Goal: Transaction & Acquisition: Book appointment/travel/reservation

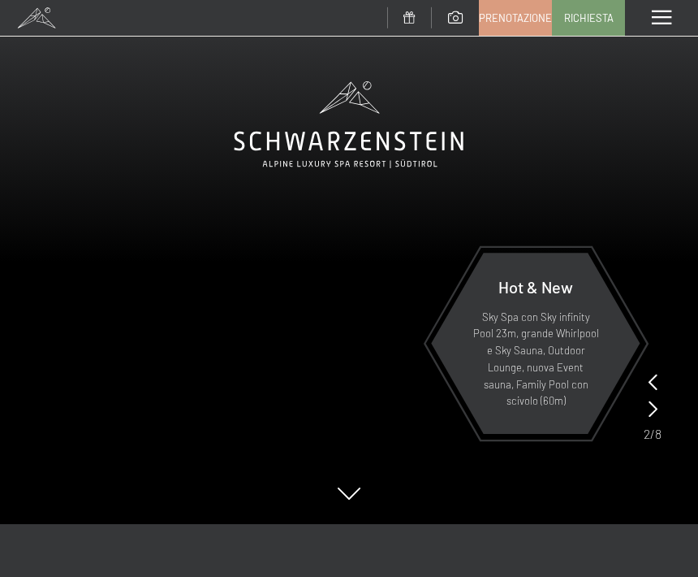
click at [519, 27] on link "Prenotazione" at bounding box center [515, 18] width 71 height 34
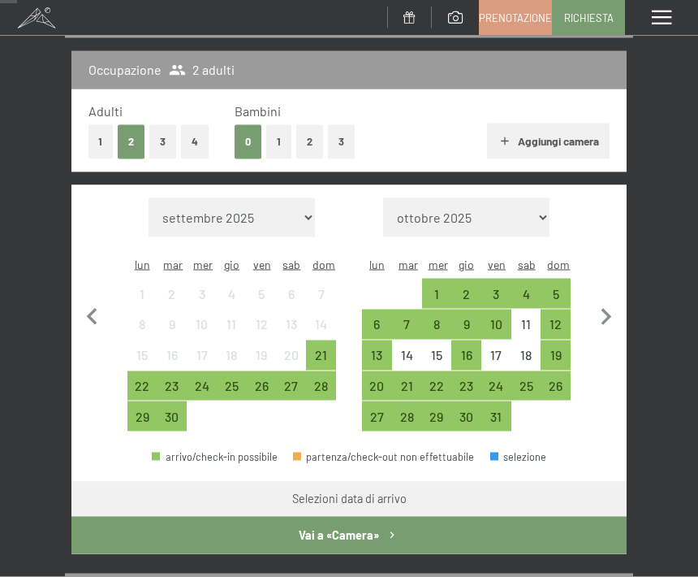
scroll to position [209, 0]
click at [615, 303] on icon "button" at bounding box center [607, 317] width 34 height 34
select select "[DATE]"
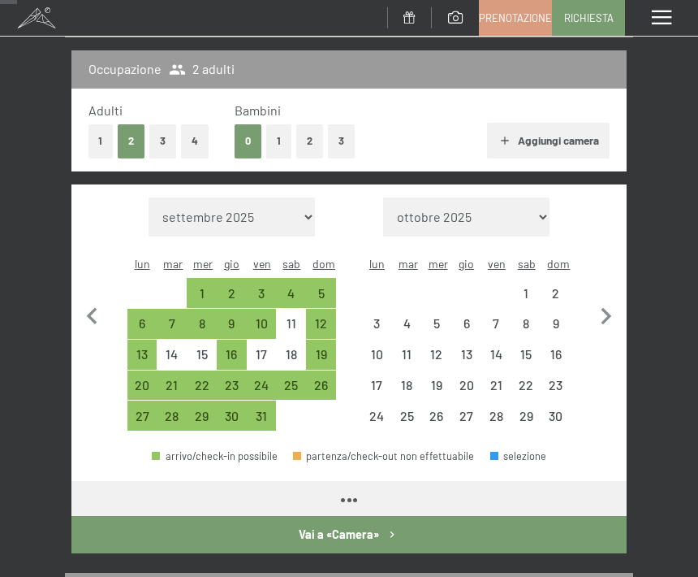
select select "[DATE]"
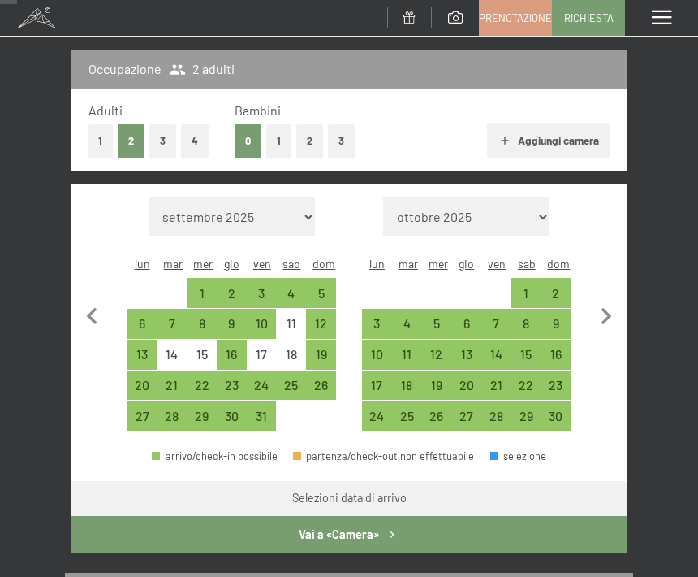
click at [496, 317] on div "7" at bounding box center [496, 330] width 27 height 27
select select "[DATE]"
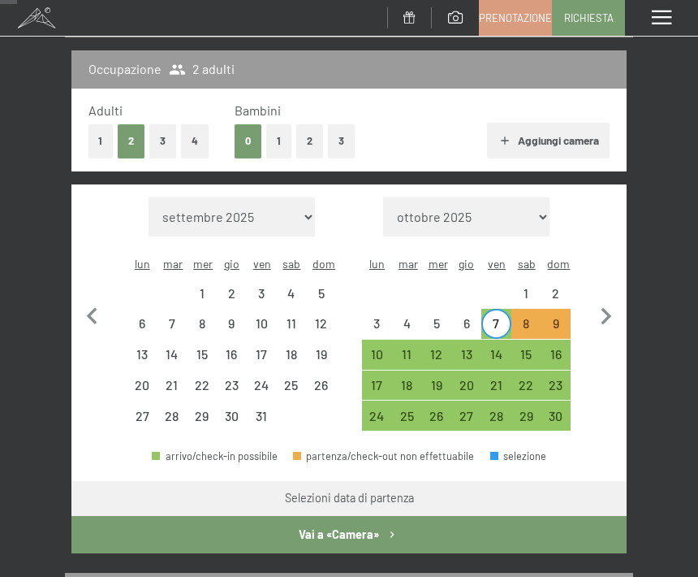
click at [558, 317] on div "9" at bounding box center [555, 330] width 27 height 27
select select "[DATE]"
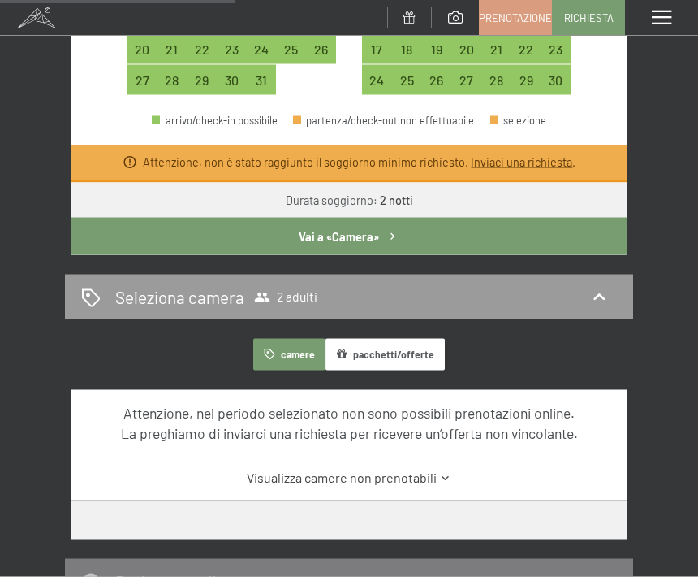
scroll to position [534, 0]
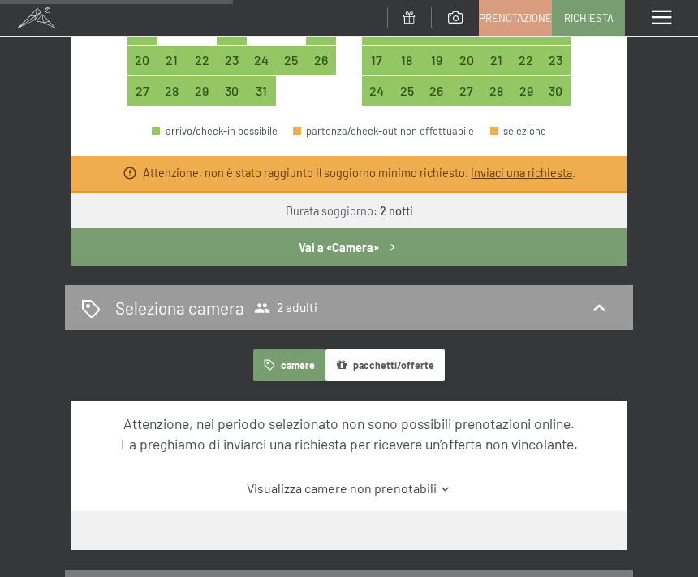
click at [370, 228] on button "Vai a «Camera»" at bounding box center [348, 246] width 555 height 37
select select "[DATE]"
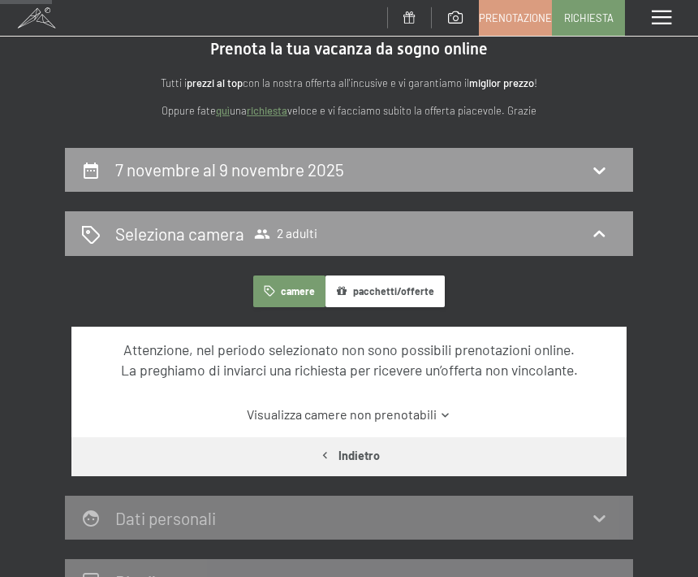
scroll to position [0, 0]
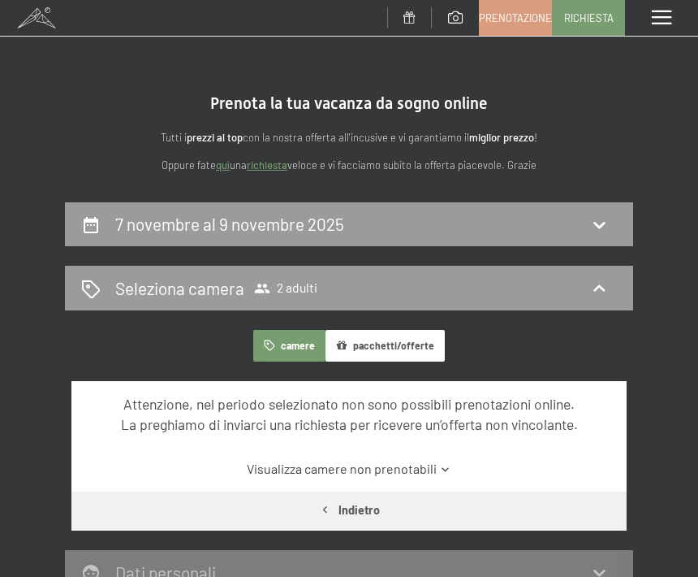
click at [521, 21] on span "Prenotazione" at bounding box center [515, 18] width 73 height 15
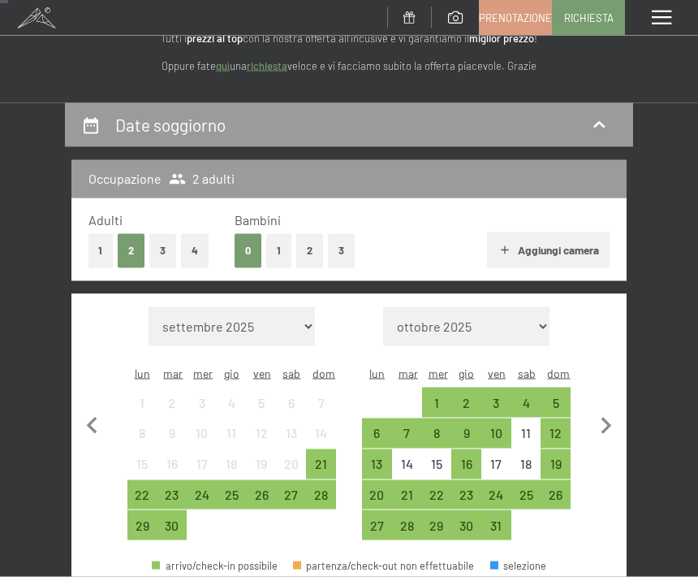
scroll to position [105, 0]
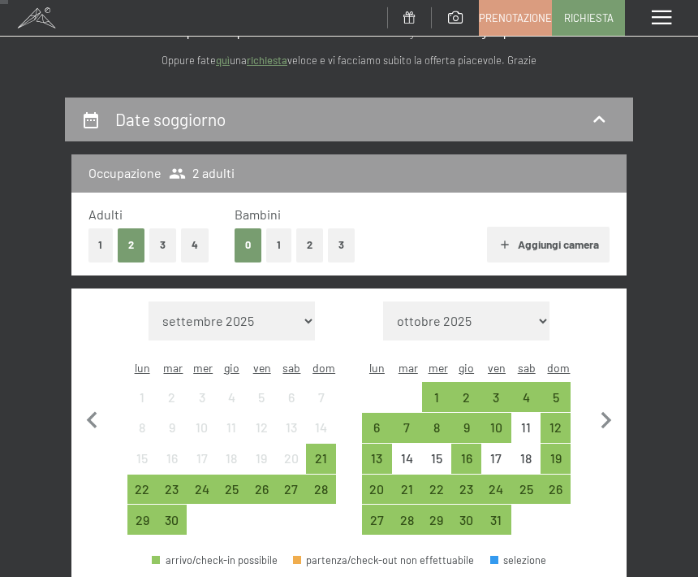
click at [605, 410] on icon "button" at bounding box center [607, 421] width 34 height 34
select select "[DATE]"
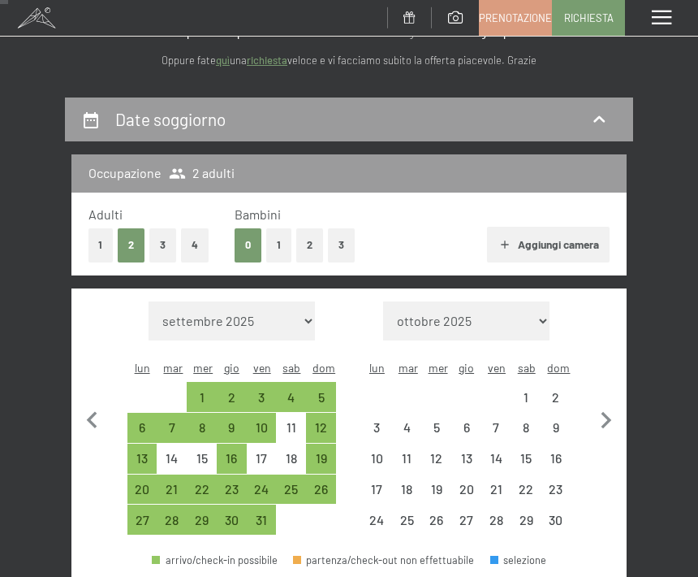
select select "[DATE]"
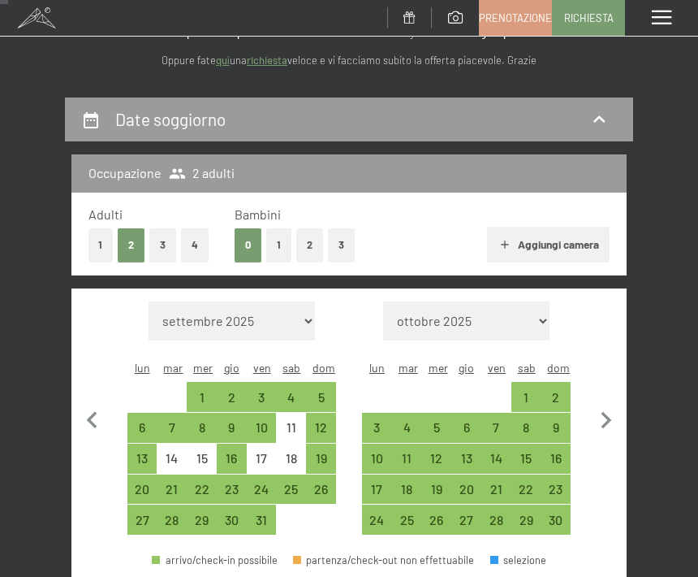
click at [464, 421] on div "6" at bounding box center [466, 434] width 27 height 27
select select "[DATE]"
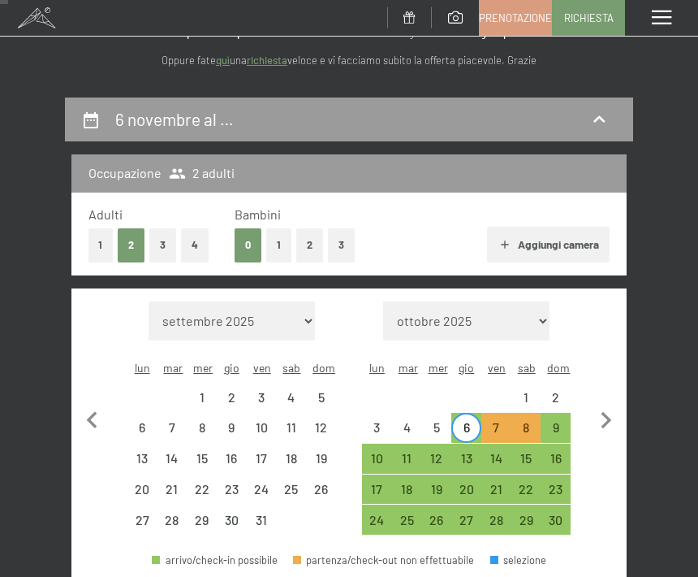
click at [561, 421] on div "9" at bounding box center [555, 434] width 27 height 27
select select "[DATE]"
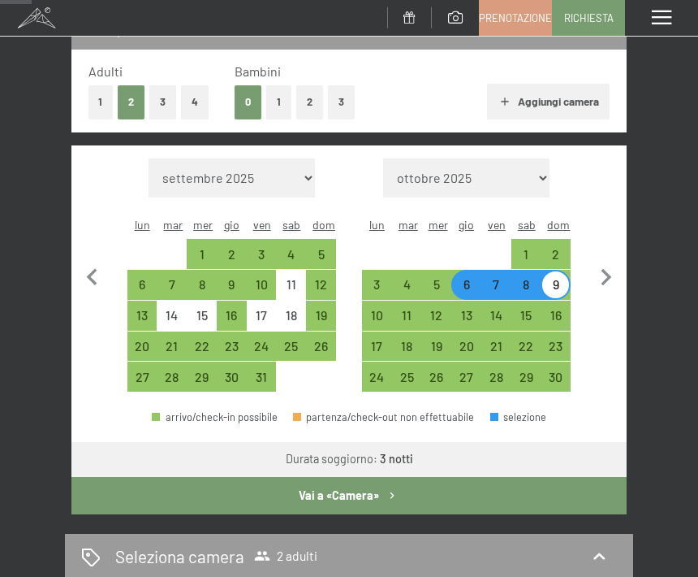
click at [381, 480] on button "Vai a «Camera»" at bounding box center [348, 495] width 555 height 37
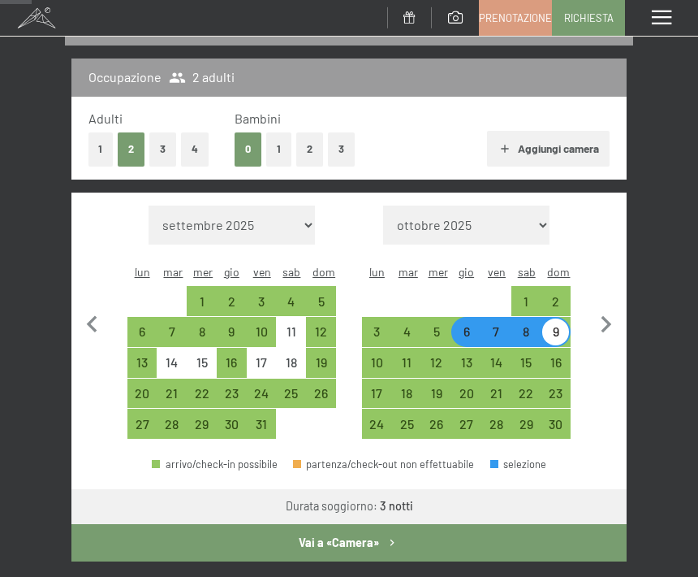
select select "[DATE]"
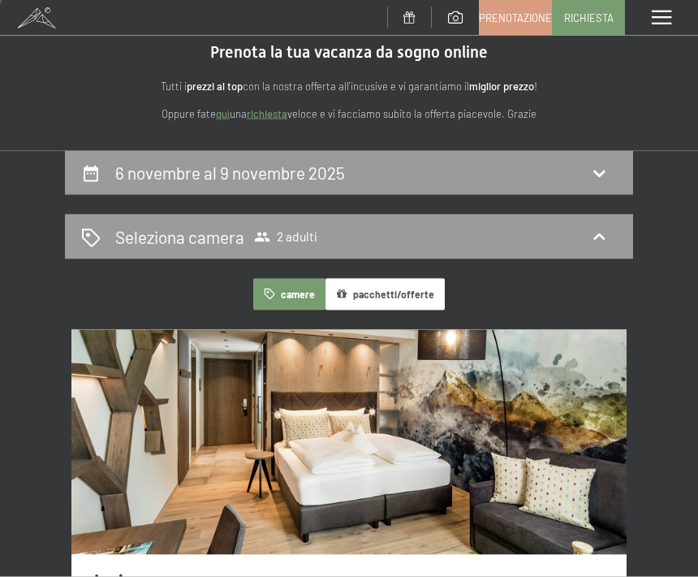
scroll to position [0, 0]
